Goal: Use online tool/utility: Utilize a website feature to perform a specific function

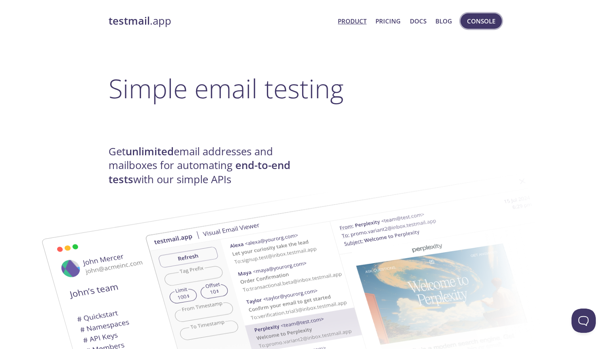
click at [480, 13] on button "Console" at bounding box center [480, 20] width 41 height 15
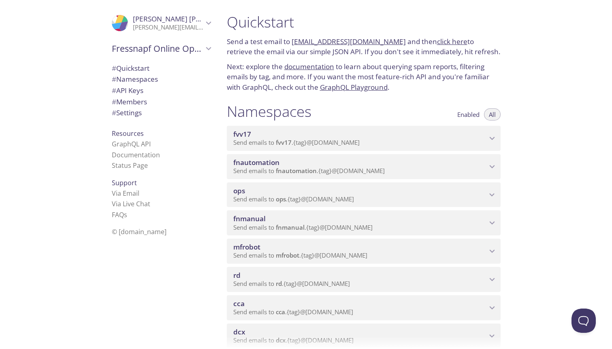
click at [279, 298] on div "cca Send emails to cca . {tag} @[DOMAIN_NAME]" at bounding box center [364, 308] width 274 height 25
click at [394, 332] on span "View Emails (Visual)" at bounding box center [402, 328] width 60 height 10
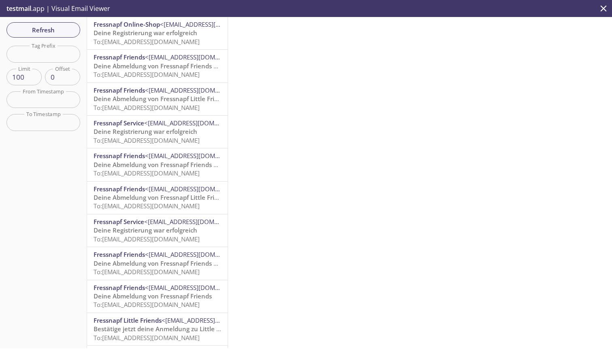
click at [61, 21] on div "Refresh Filters Tag Prefix Tag Prefix Limit 100 Limit Offset 0 Offset From Time…" at bounding box center [43, 183] width 87 height 332
click at [31, 38] on div "Refresh Filters Tag Prefix Tag Prefix Limit 100 Limit Offset 0 Offset From Time…" at bounding box center [43, 183] width 87 height 332
click at [34, 25] on span "Refresh" at bounding box center [43, 30] width 61 height 11
click at [43, 36] on button "Refresh" at bounding box center [43, 29] width 74 height 15
